Goal: Task Accomplishment & Management: Manage account settings

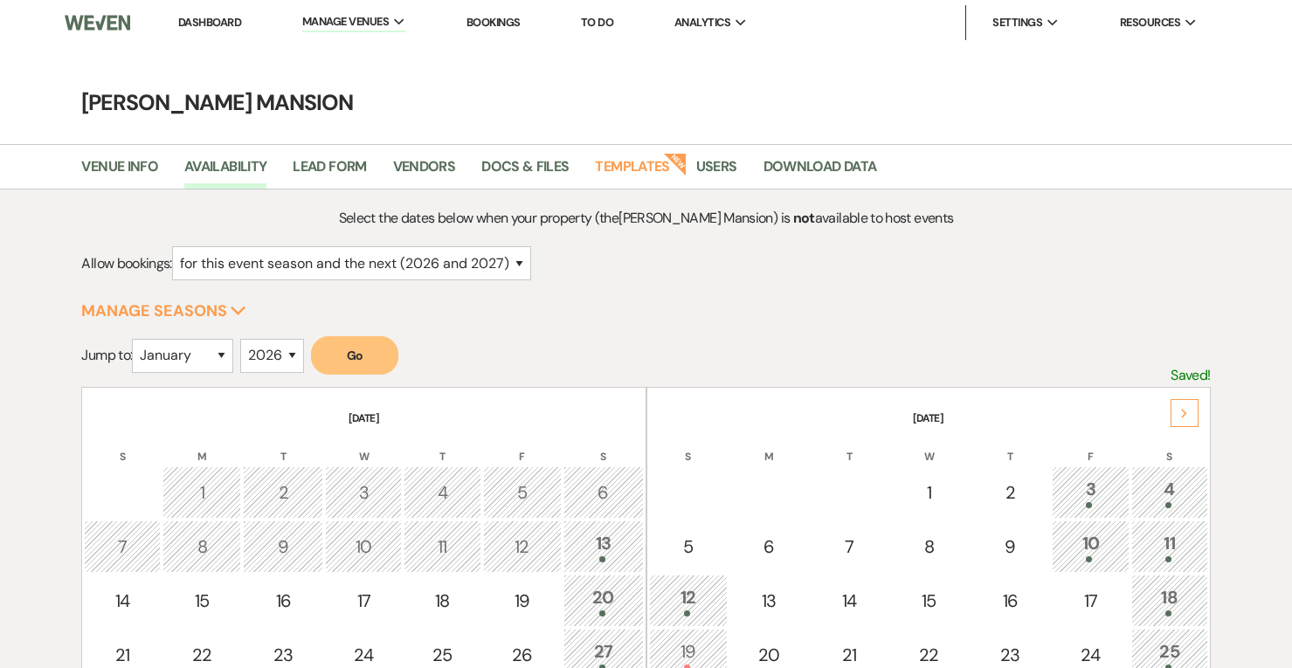
select select "2"
select select "2026"
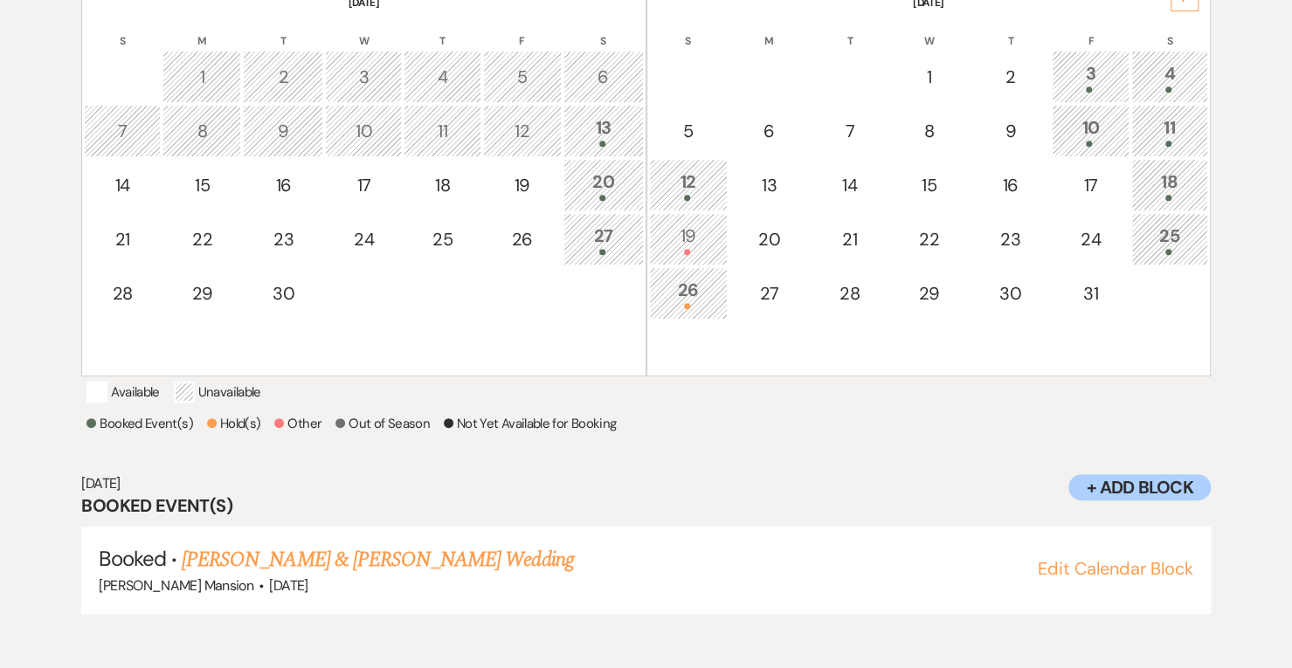
scroll to position [546, 0]
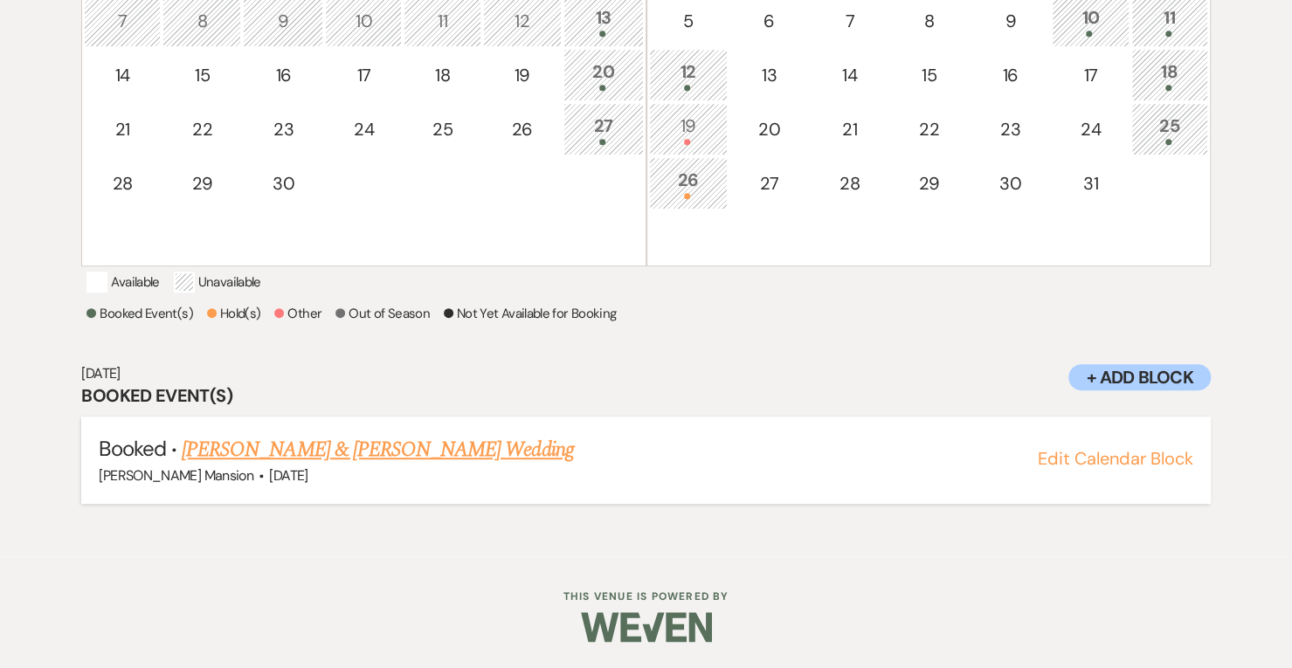
click at [409, 449] on link "[PERSON_NAME] & [PERSON_NAME] Wedding" at bounding box center [377, 449] width 391 height 31
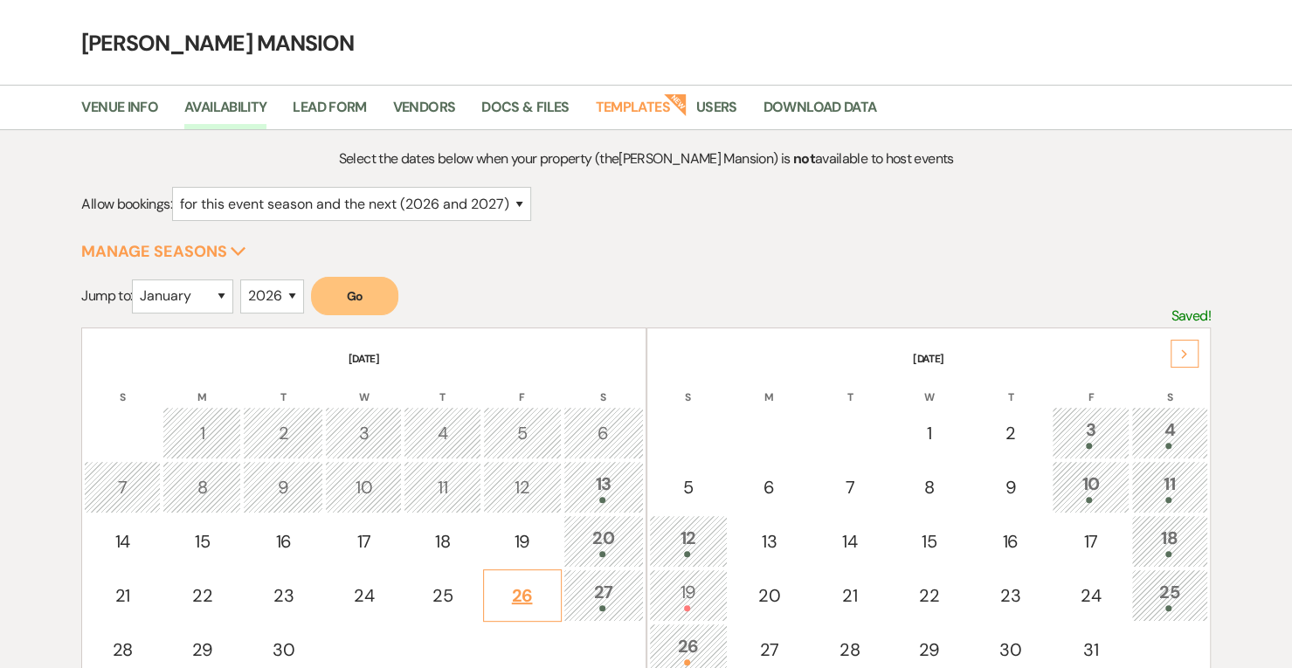
scroll to position [0, 0]
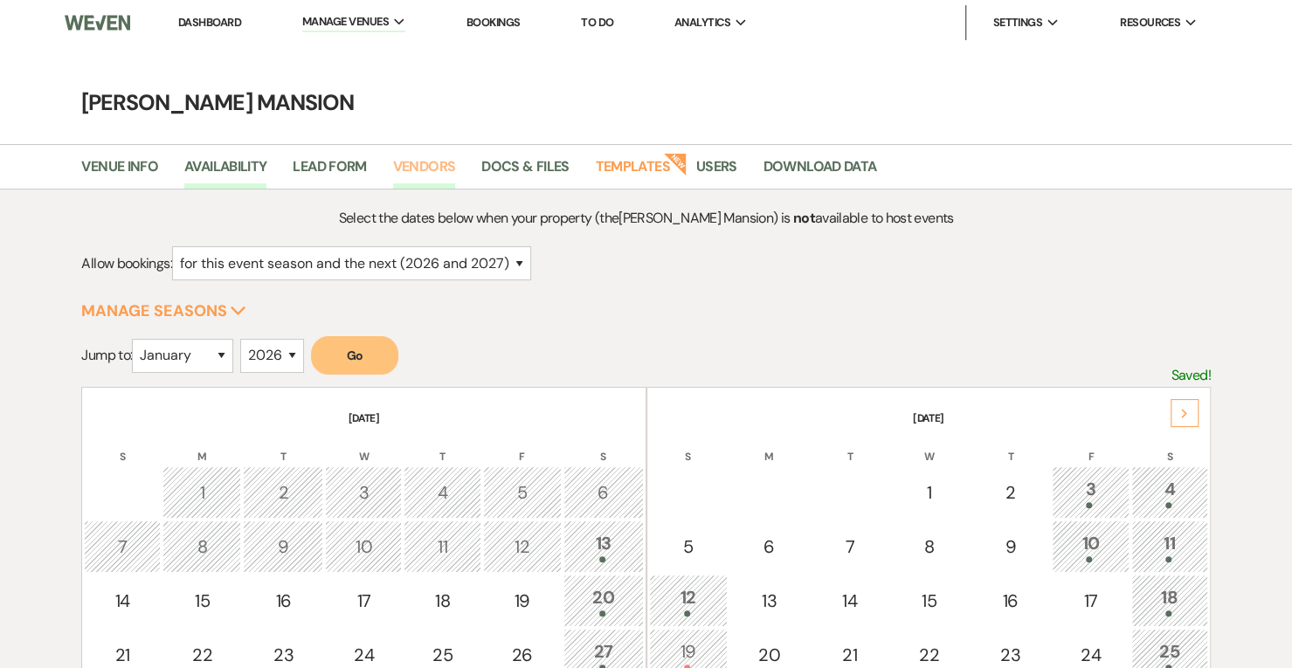
click at [425, 167] on link "Vendors" at bounding box center [424, 171] width 63 height 33
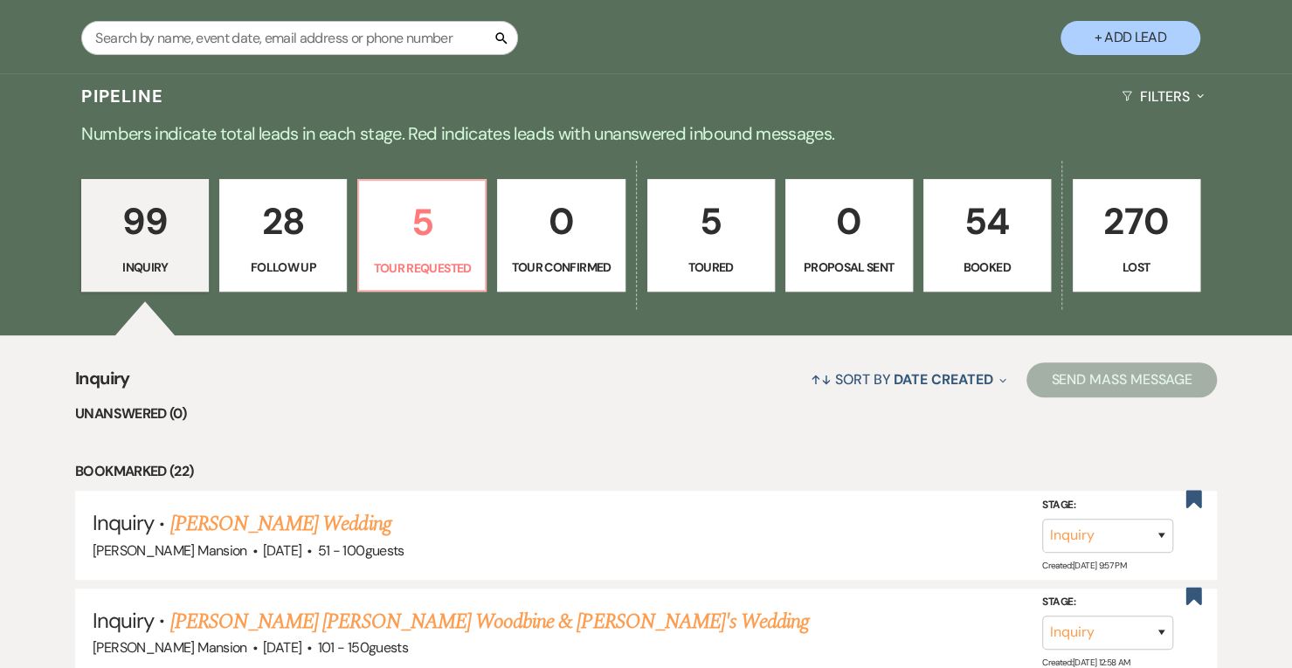
scroll to position [343, 0]
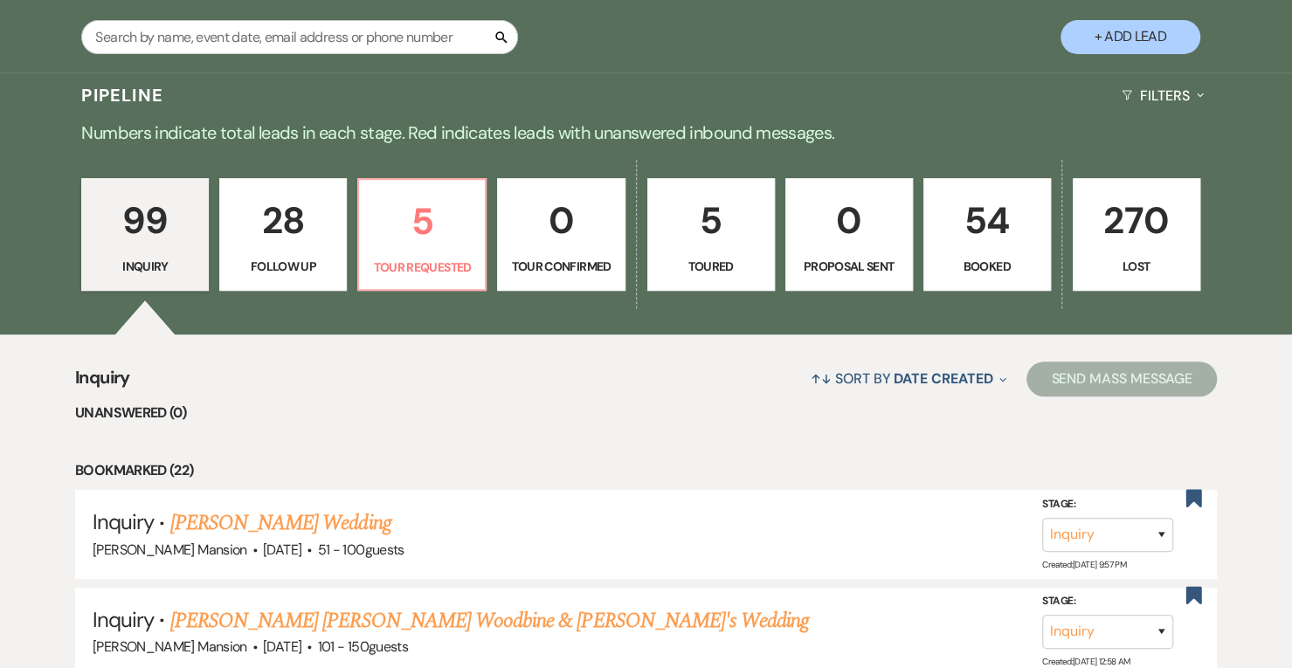
click at [981, 263] on p "Booked" at bounding box center [986, 266] width 105 height 19
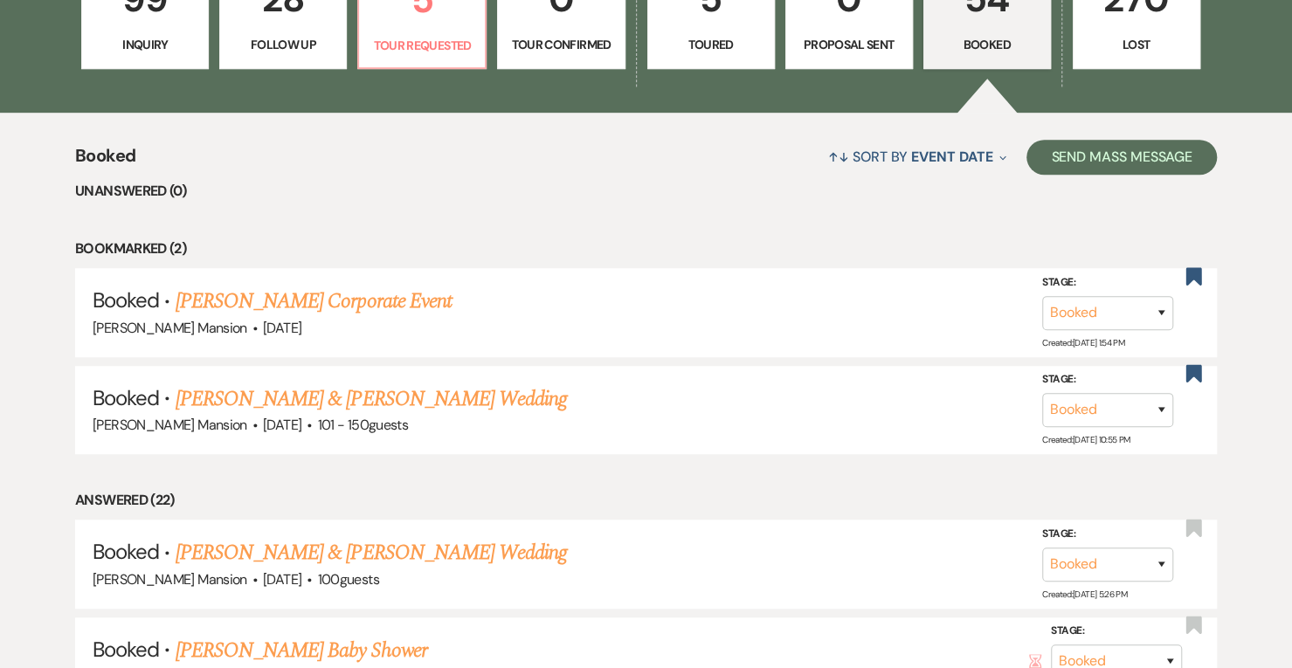
scroll to position [566, 0]
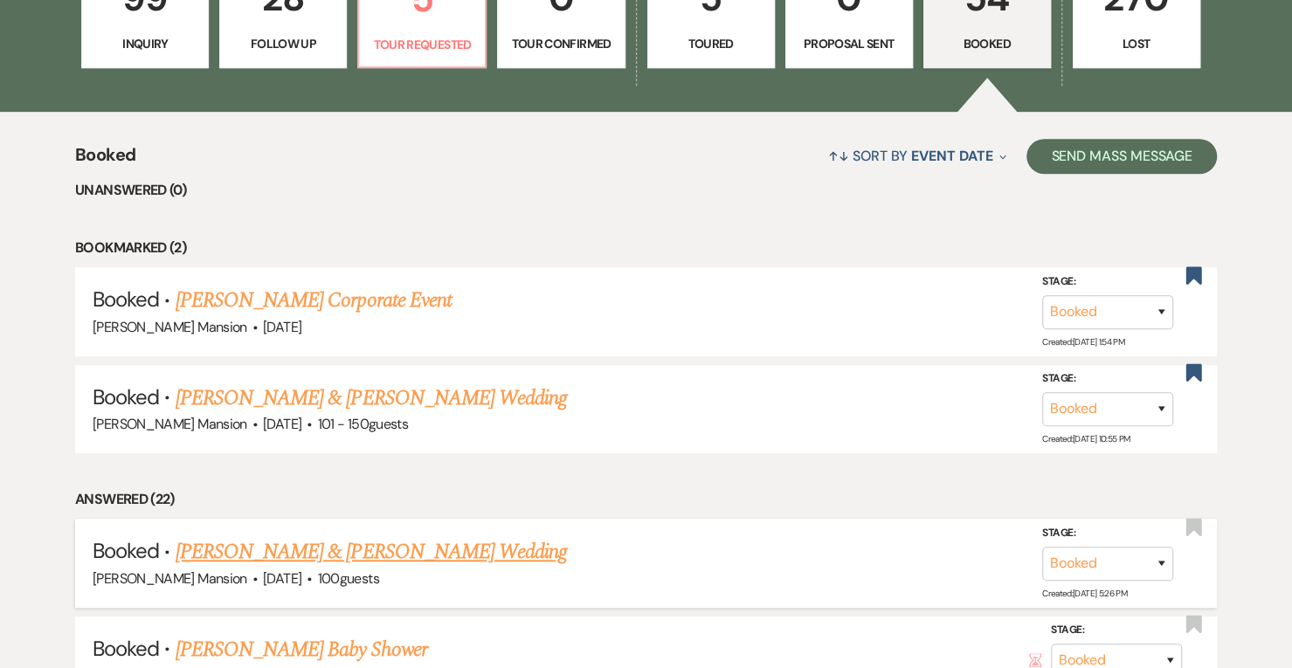
click at [353, 546] on link "[PERSON_NAME] & [PERSON_NAME] Wedding" at bounding box center [371, 551] width 391 height 31
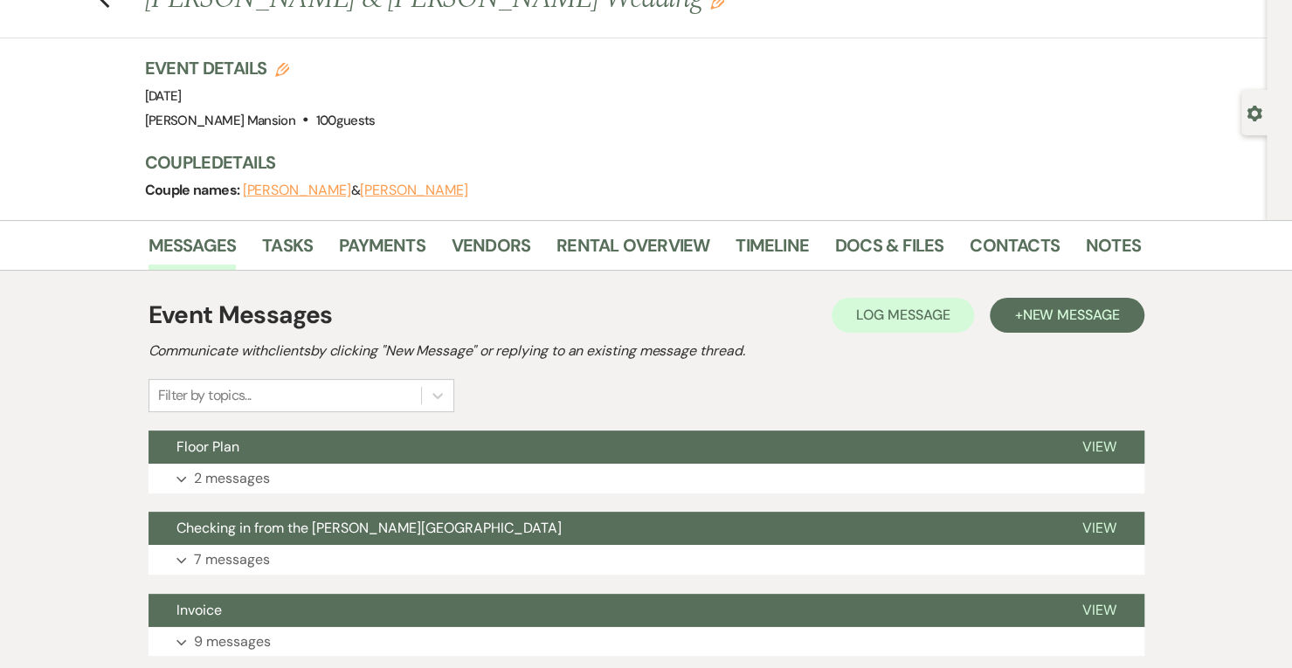
scroll to position [15, 0]
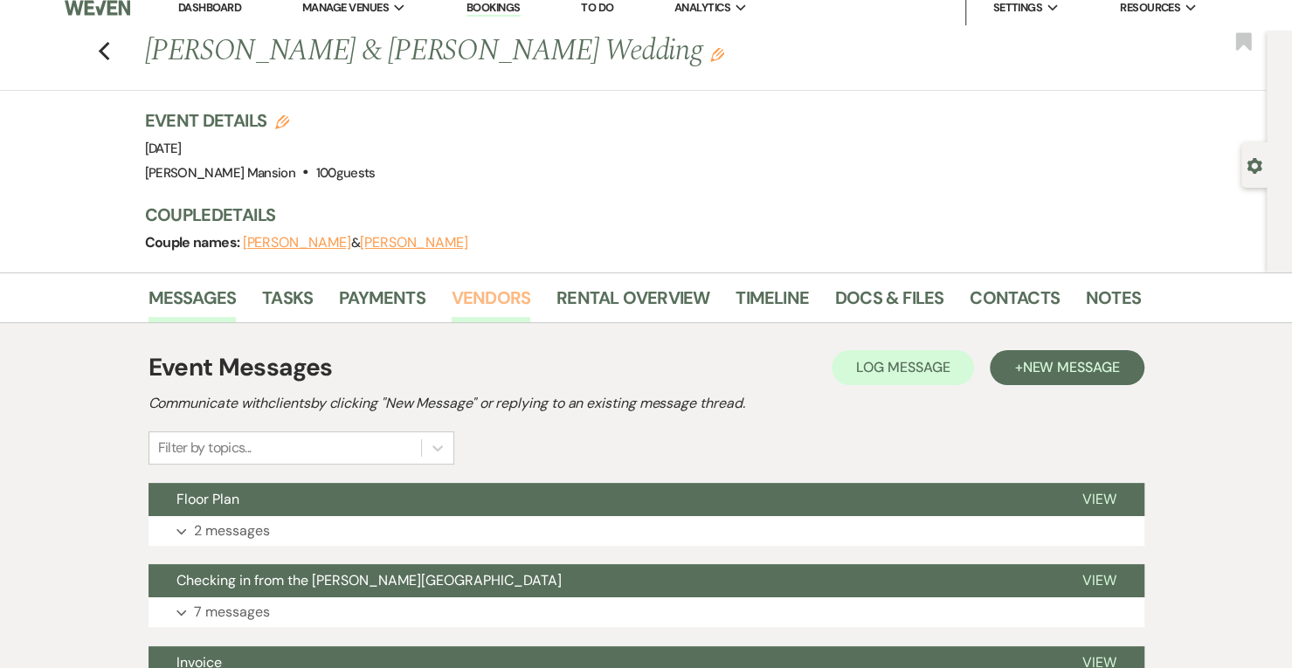
click at [491, 299] on link "Vendors" at bounding box center [491, 303] width 79 height 38
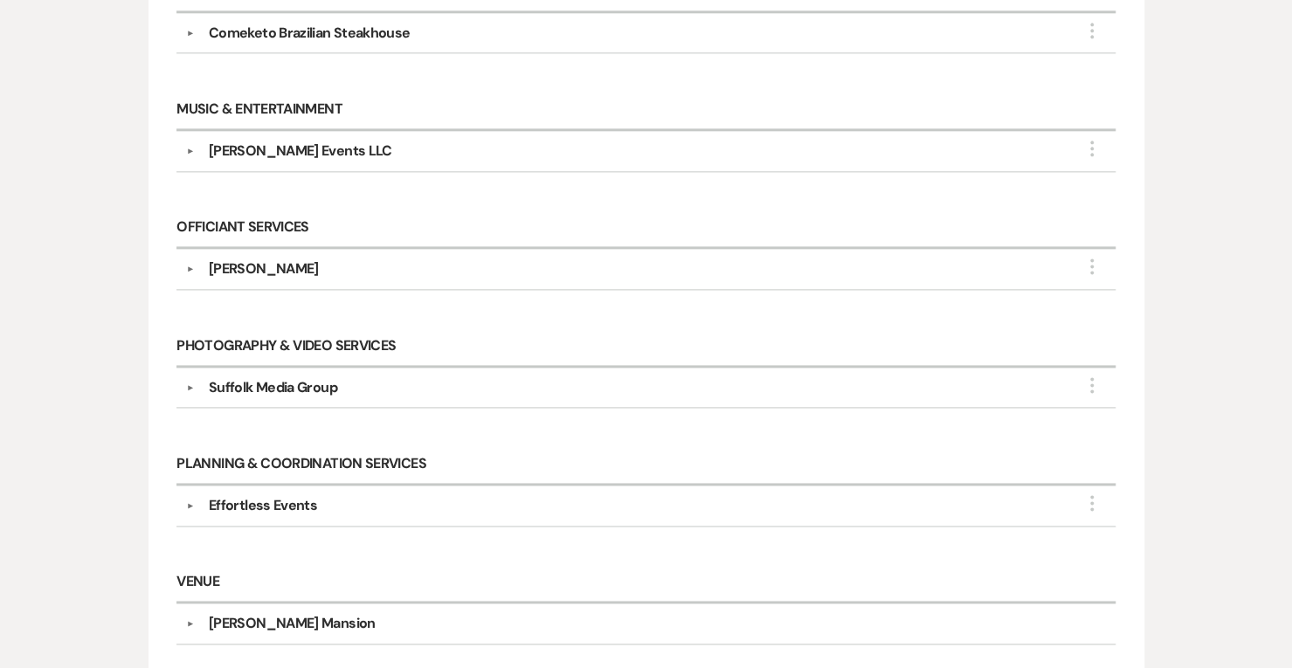
scroll to position [1224, 0]
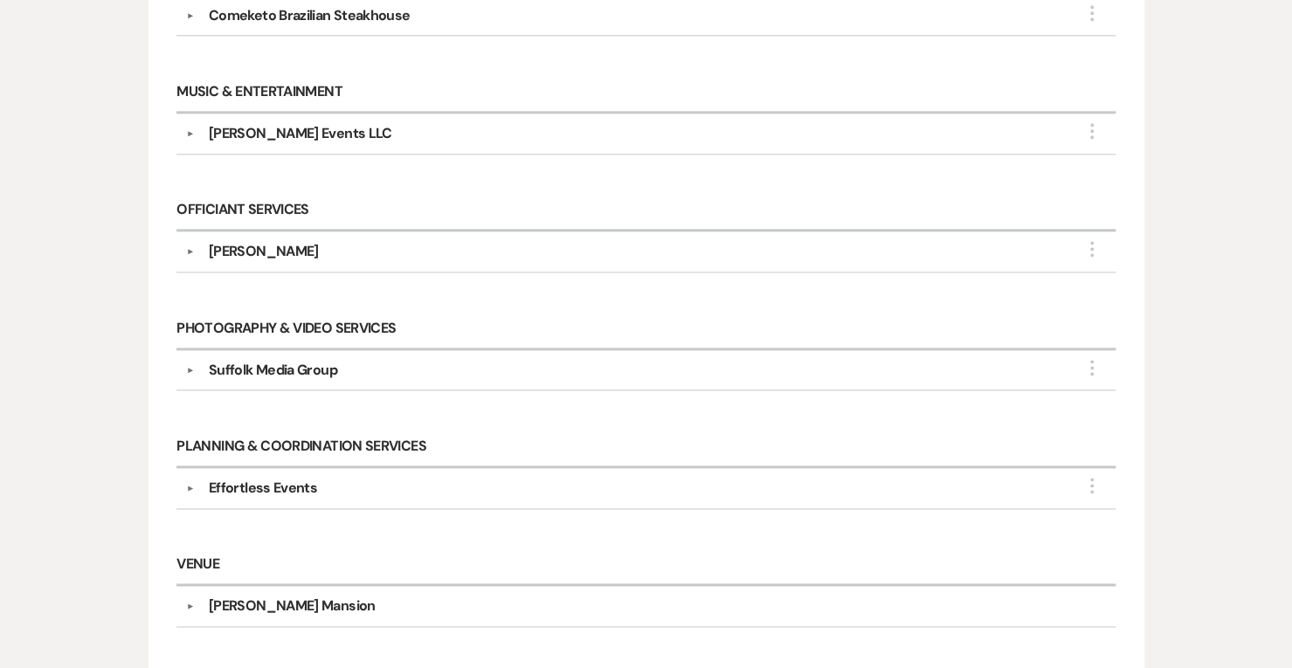
click at [277, 478] on div "Effortless Events" at bounding box center [263, 488] width 108 height 21
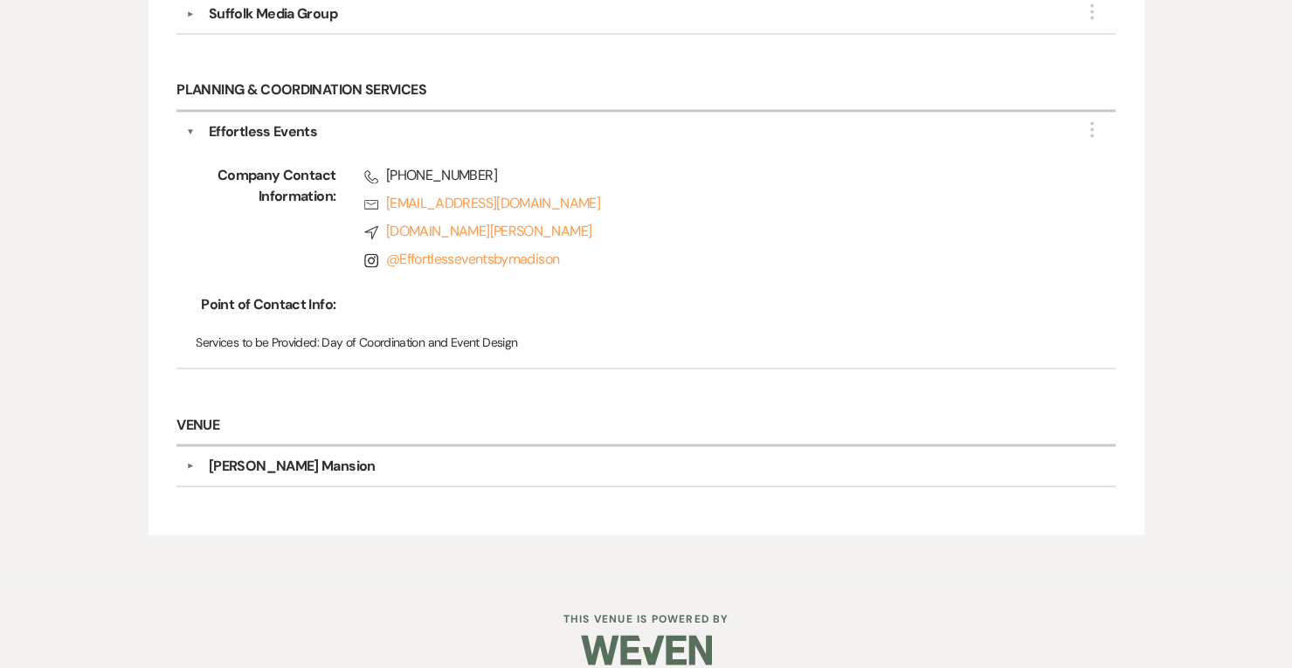
scroll to position [1581, 0]
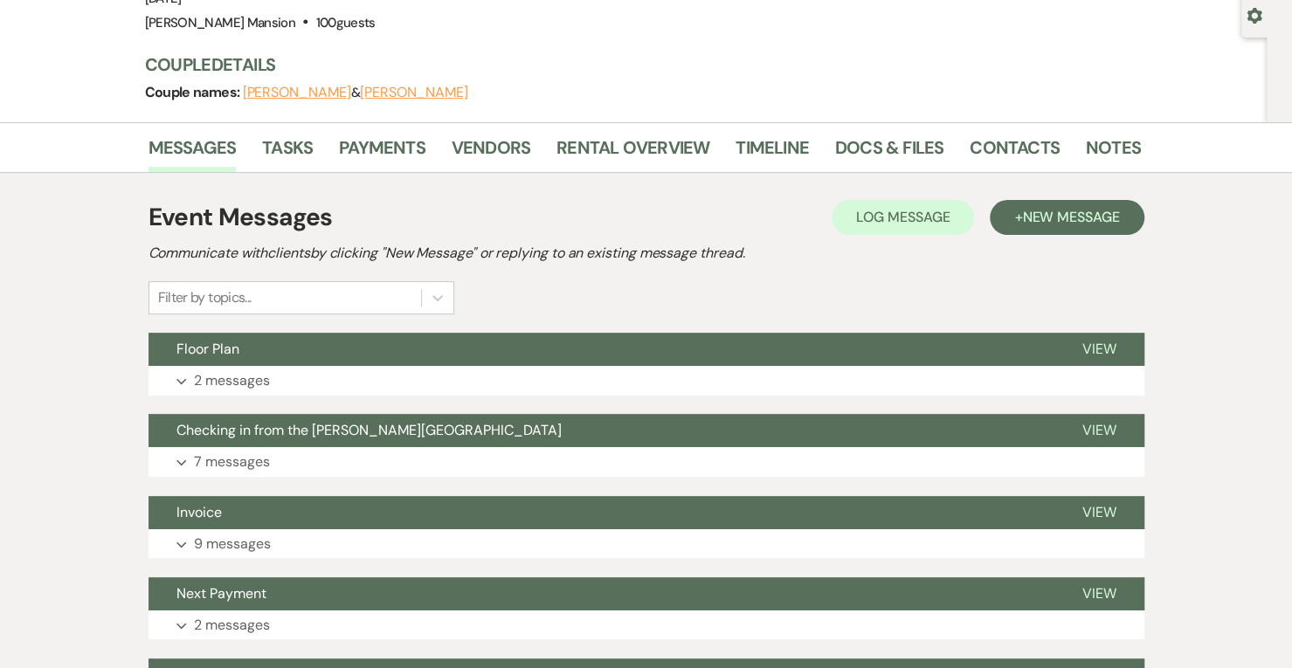
scroll to position [166, 0]
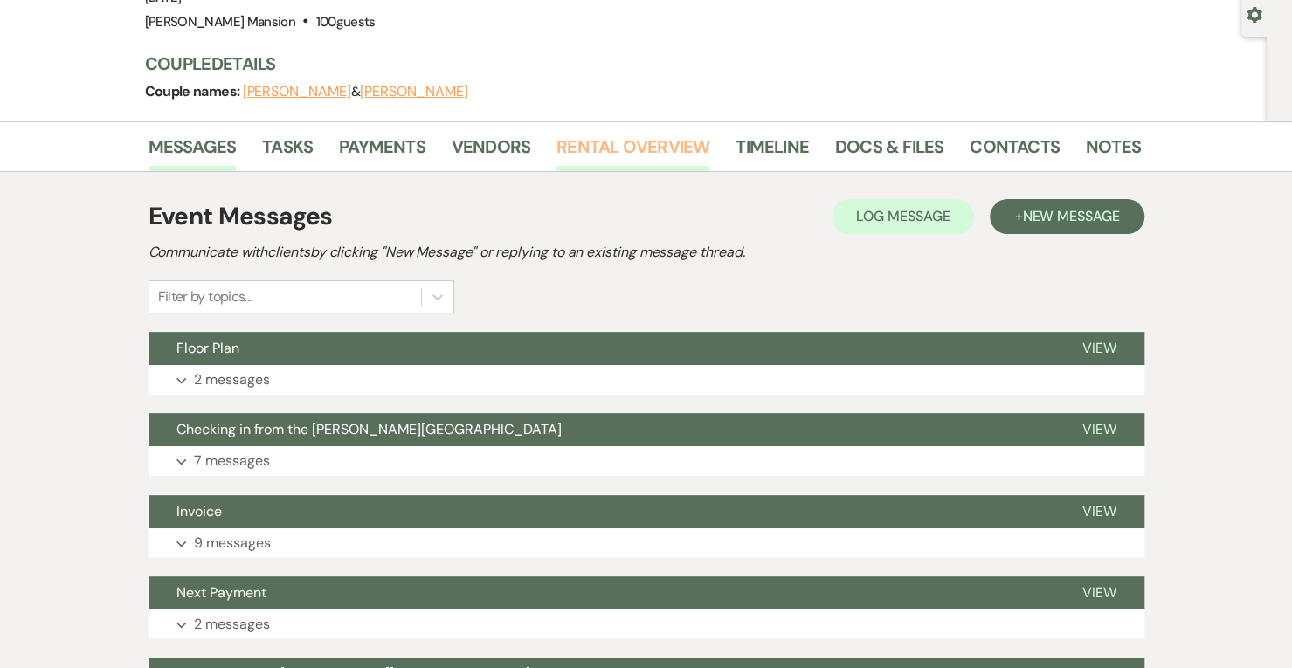
click at [620, 148] on link "Rental Overview" at bounding box center [632, 152] width 153 height 38
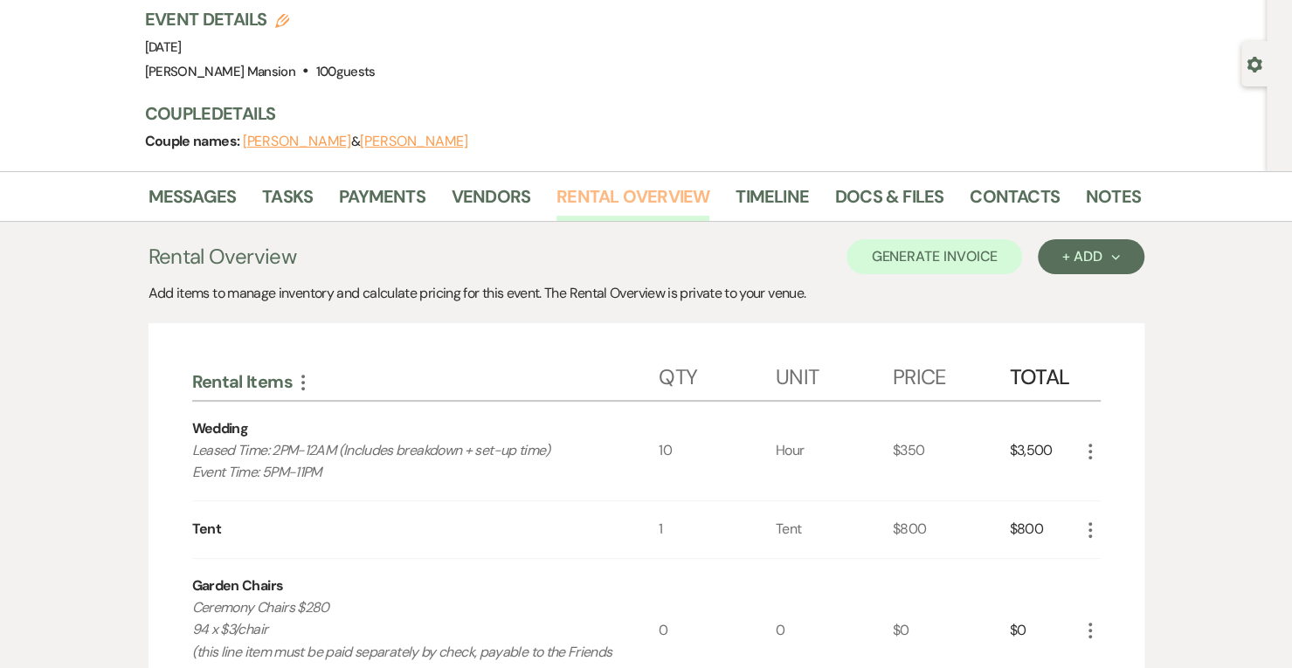
scroll to position [118, 0]
